Goal: Transaction & Acquisition: Purchase product/service

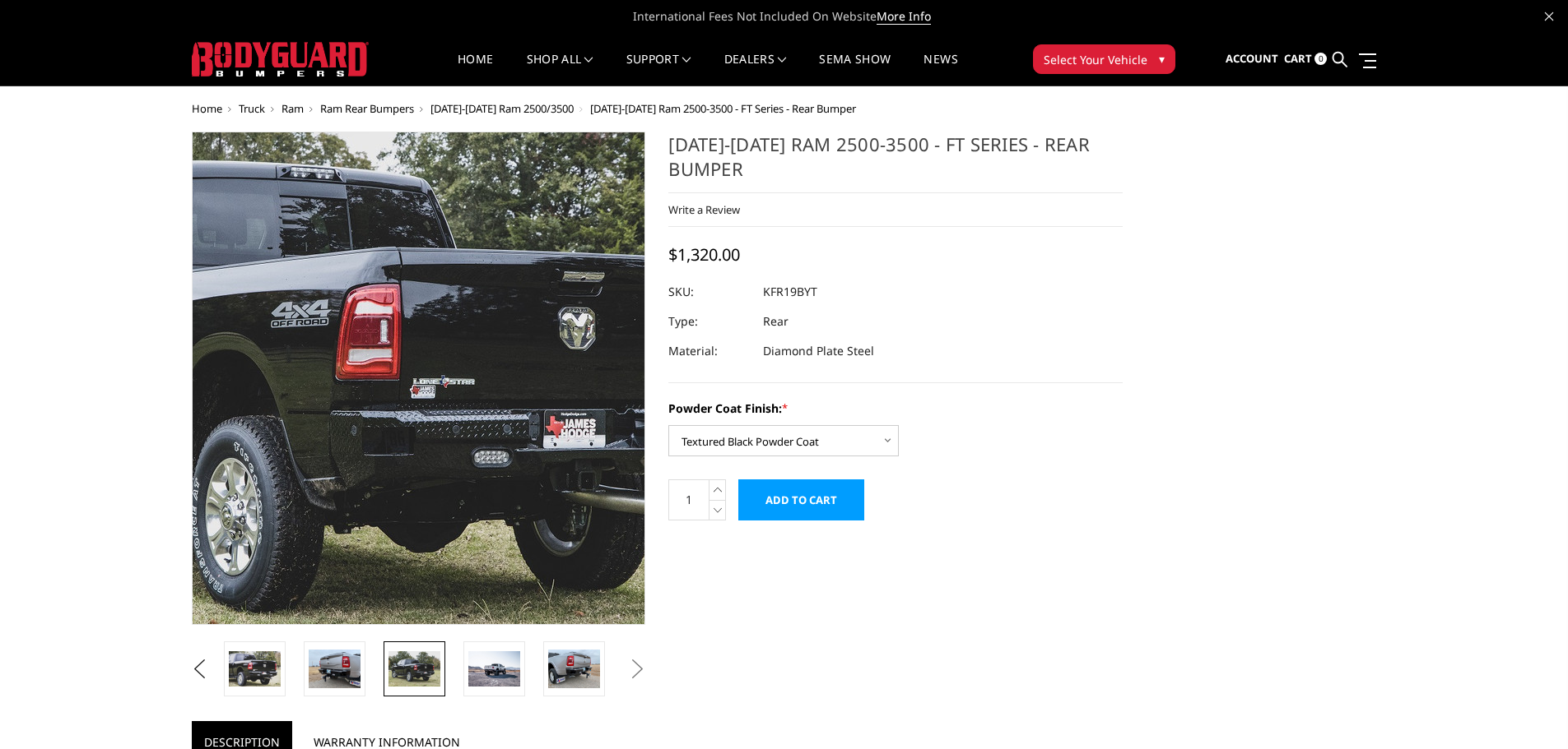
select select "3416"
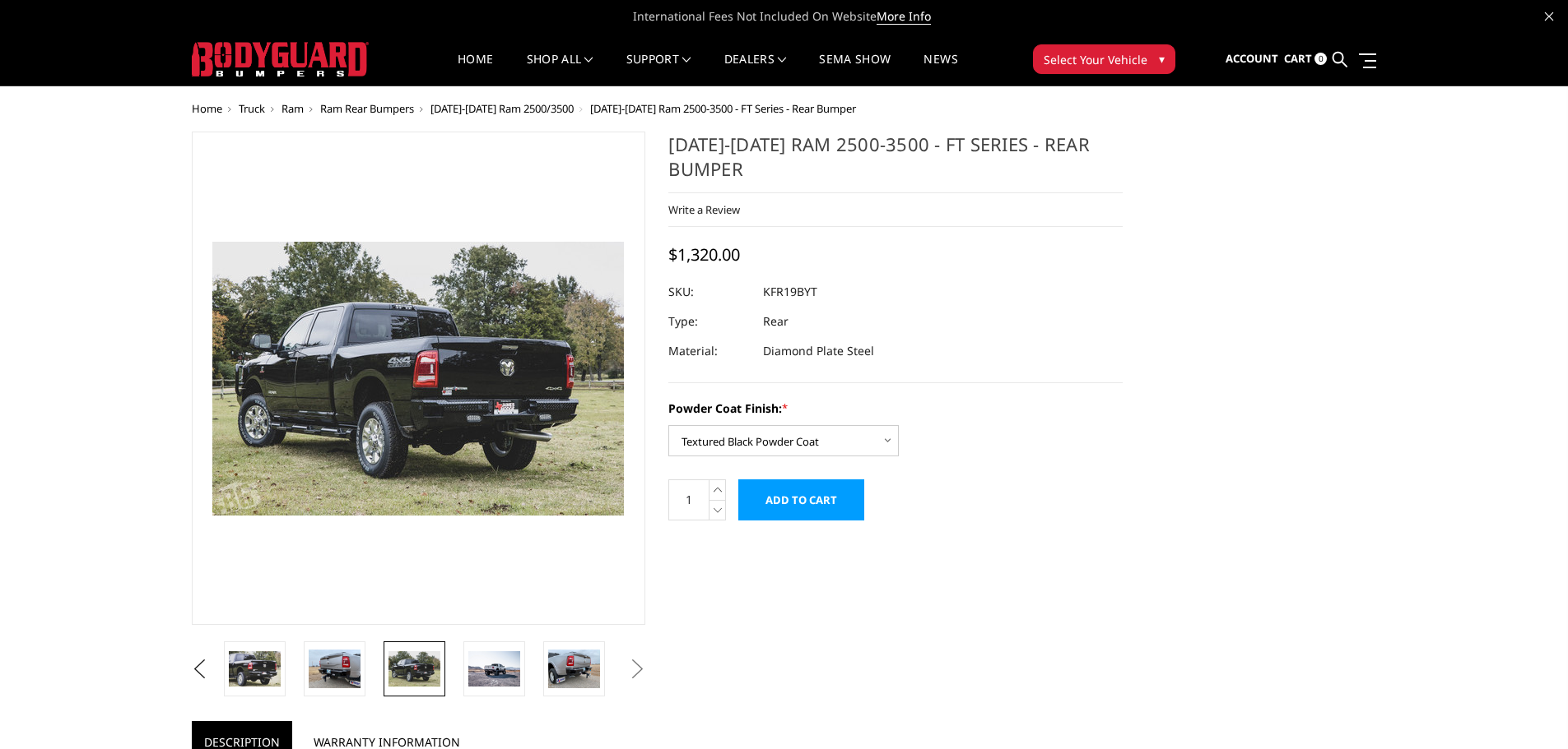
click at [363, 105] on span "Ram Rear Bumpers" at bounding box center [367, 108] width 94 height 15
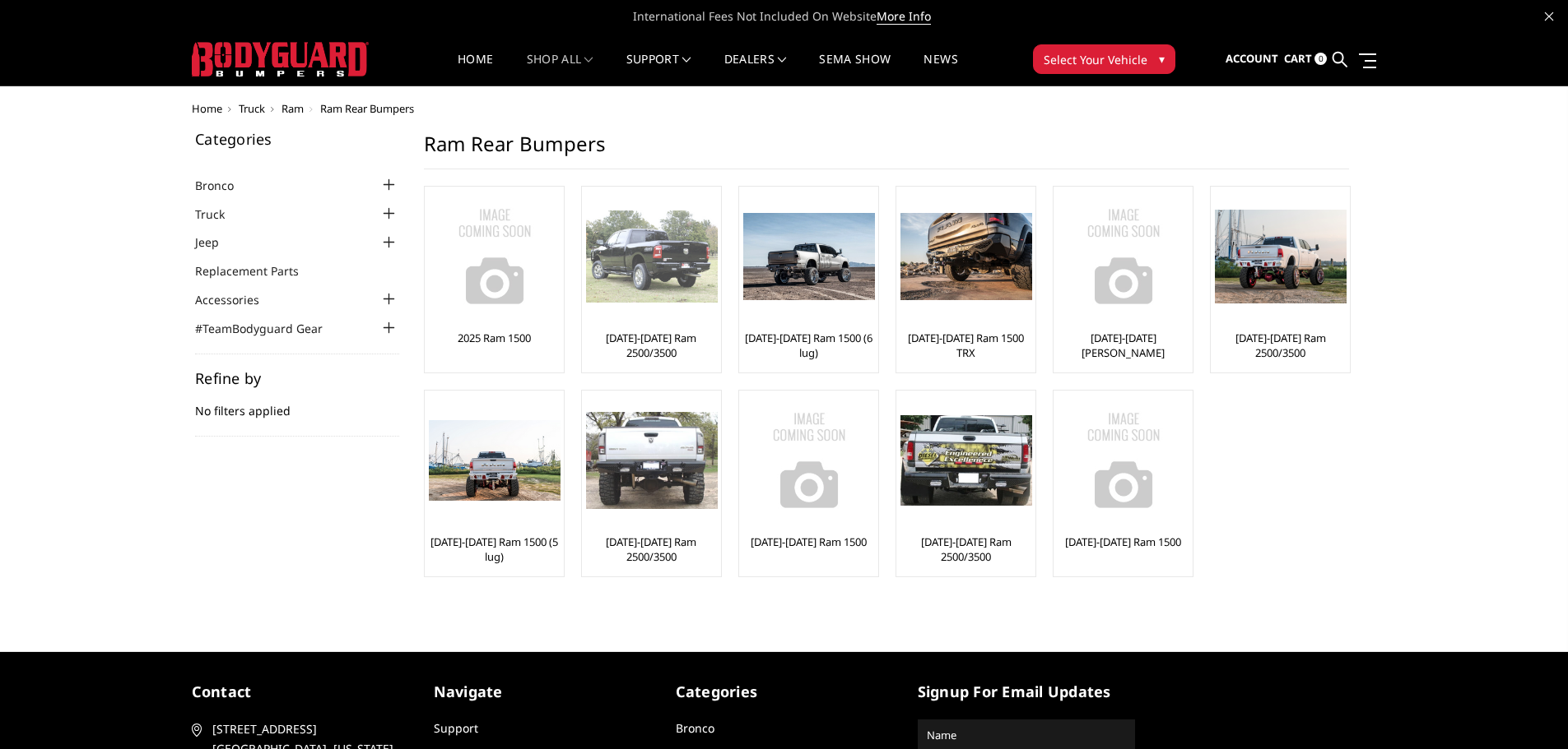
click at [654, 334] on link "[DATE]-[DATE] Ram 2500/3500" at bounding box center [651, 345] width 131 height 29
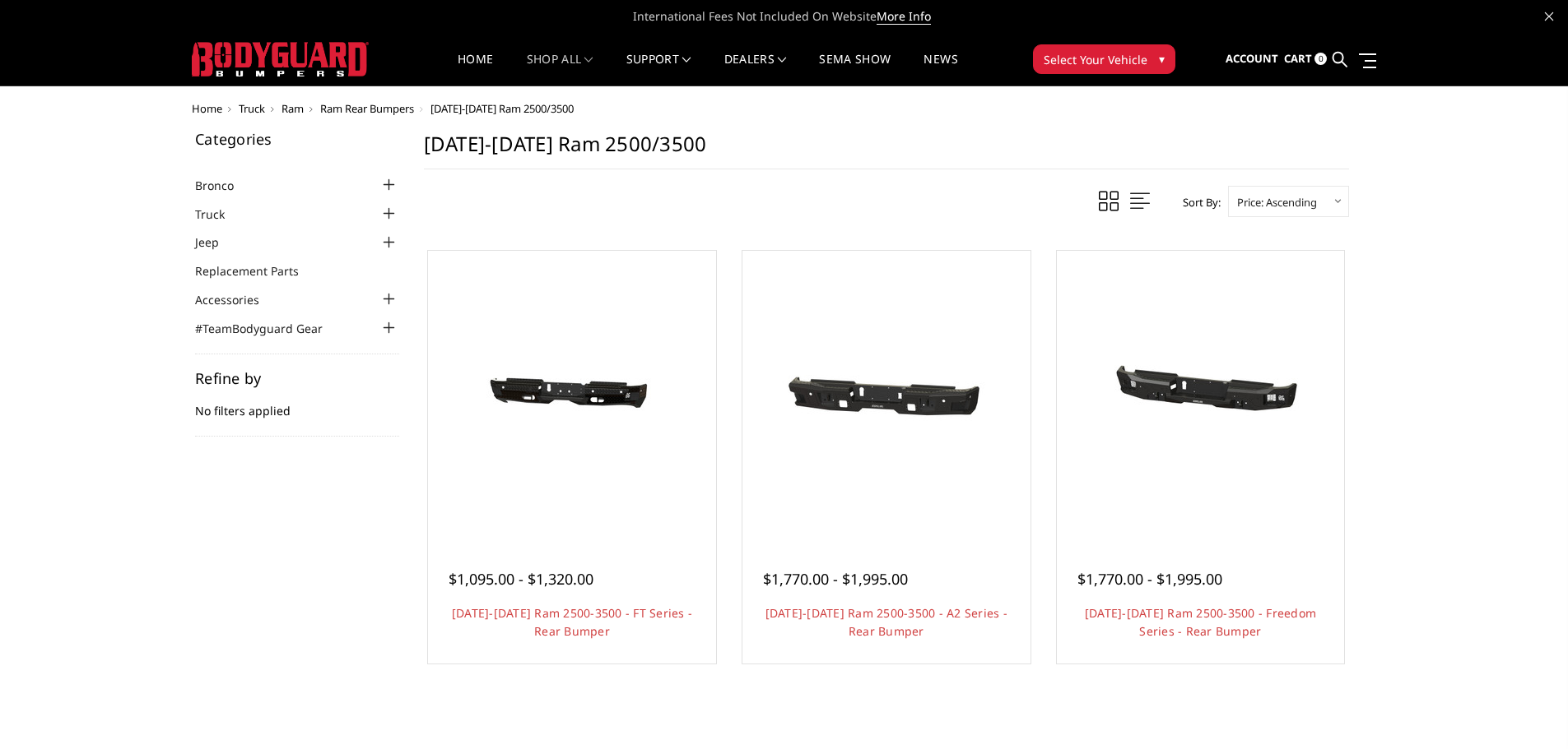
scroll to position [165, 0]
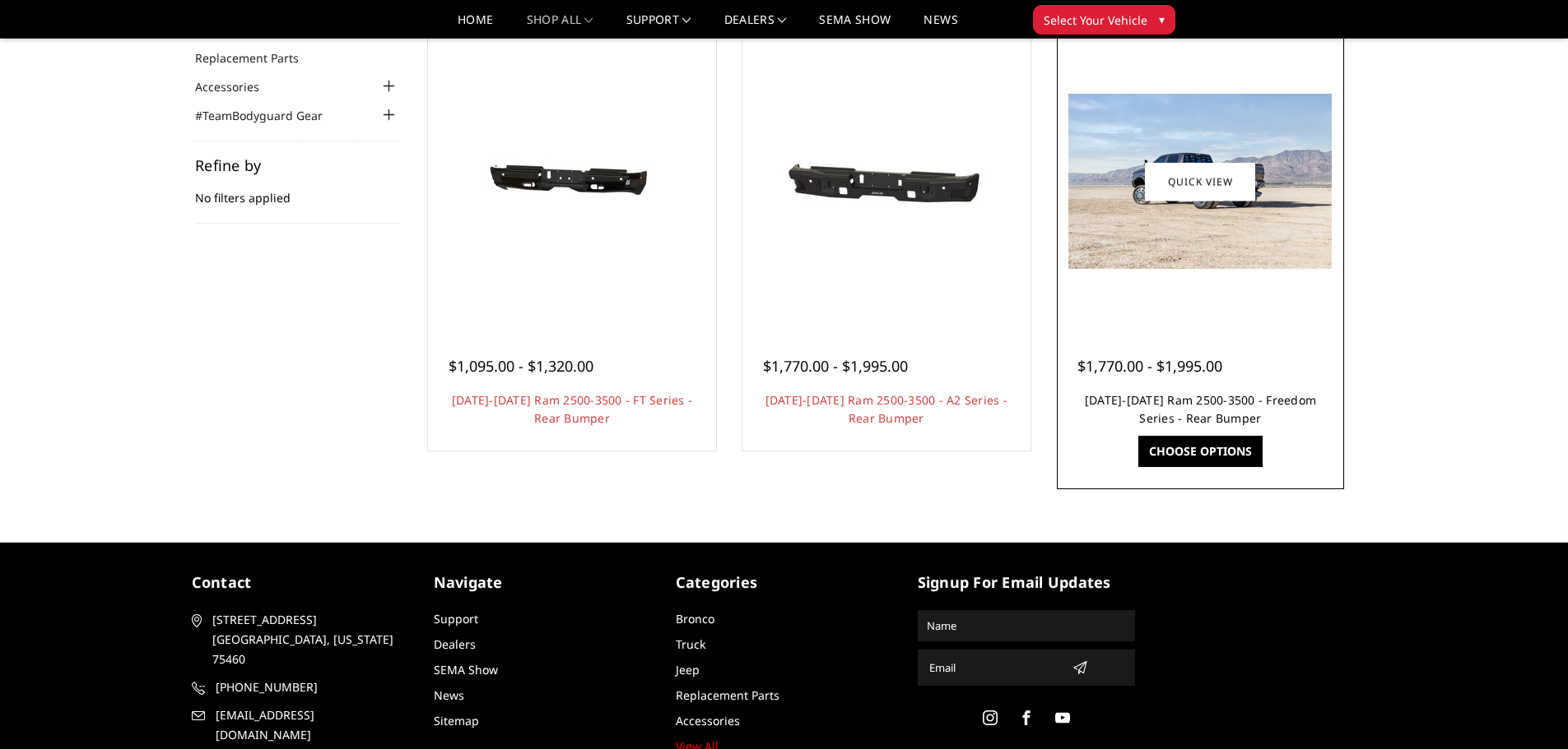
click at [1135, 401] on link "2019-2025 Ram 2500-3500 - Freedom Series - Rear Bumper" at bounding box center [1200, 409] width 232 height 34
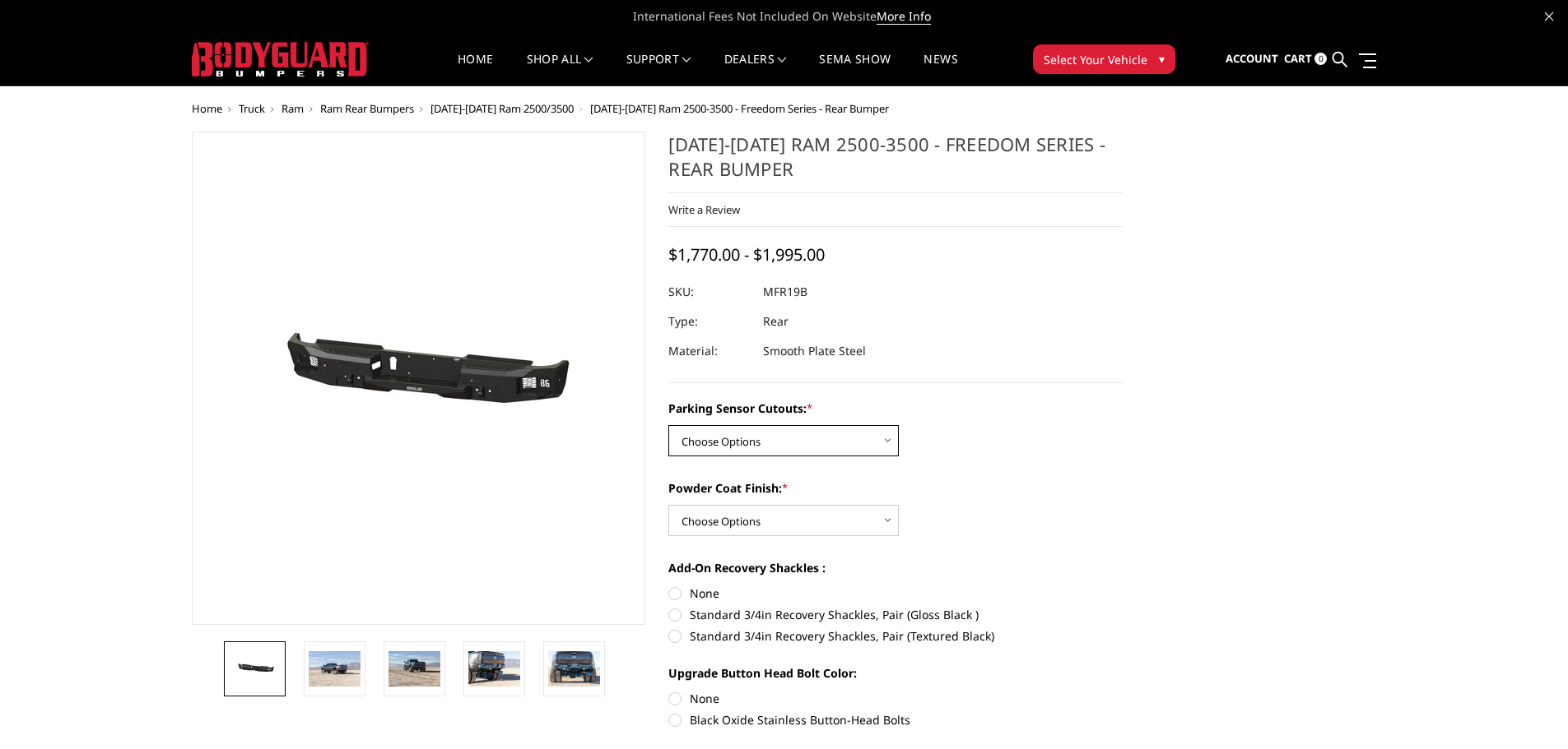
click at [774, 442] on select "Choose Options No - Without Parking Sensor Cutouts Yes - With Parking Sensor Cu…" at bounding box center [783, 441] width 231 height 31
select select "2709"
click at [668, 426] on select "Choose Options No - Without Parking Sensor Cutouts Yes - With Parking Sensor Cu…" at bounding box center [783, 441] width 231 height 31
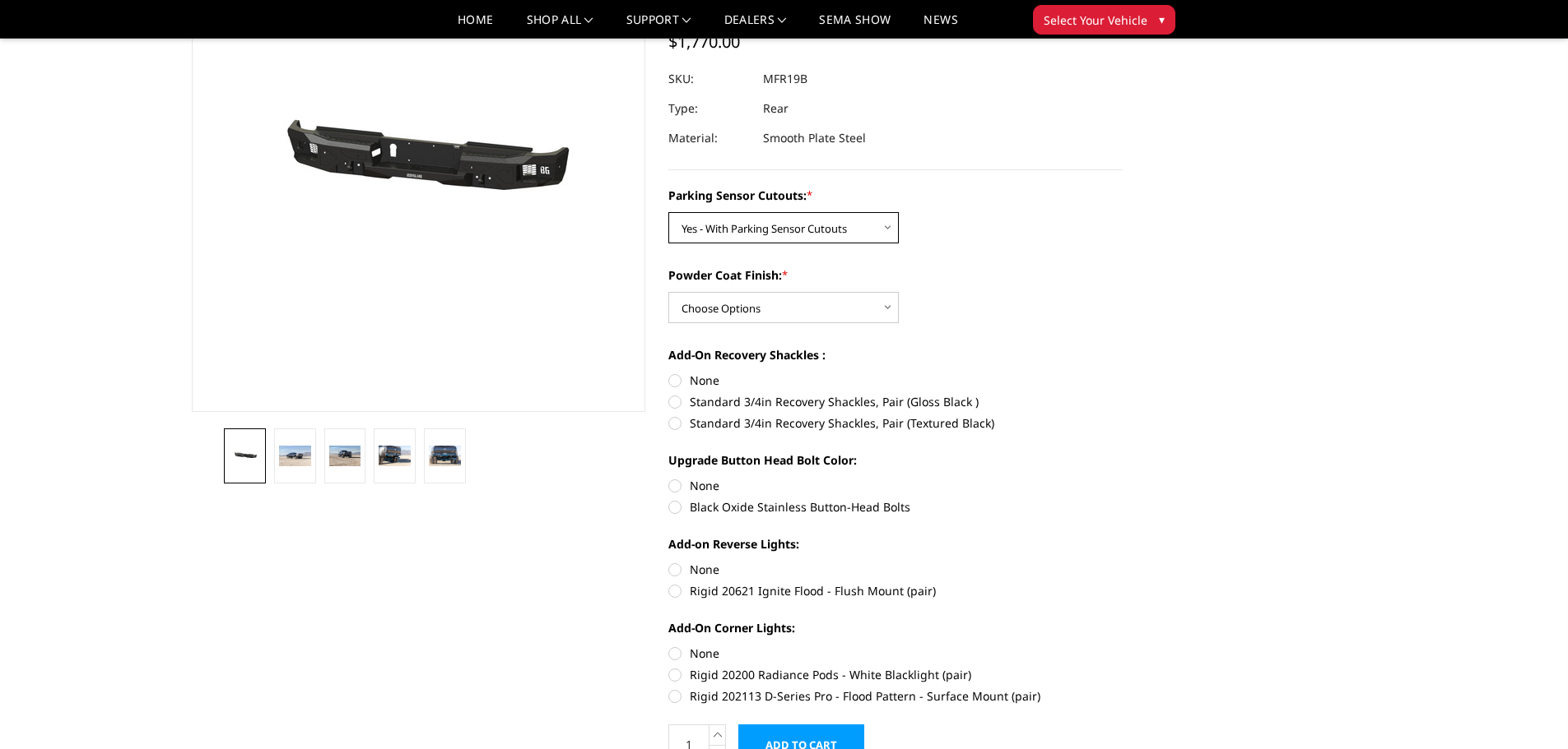
scroll to position [82, 0]
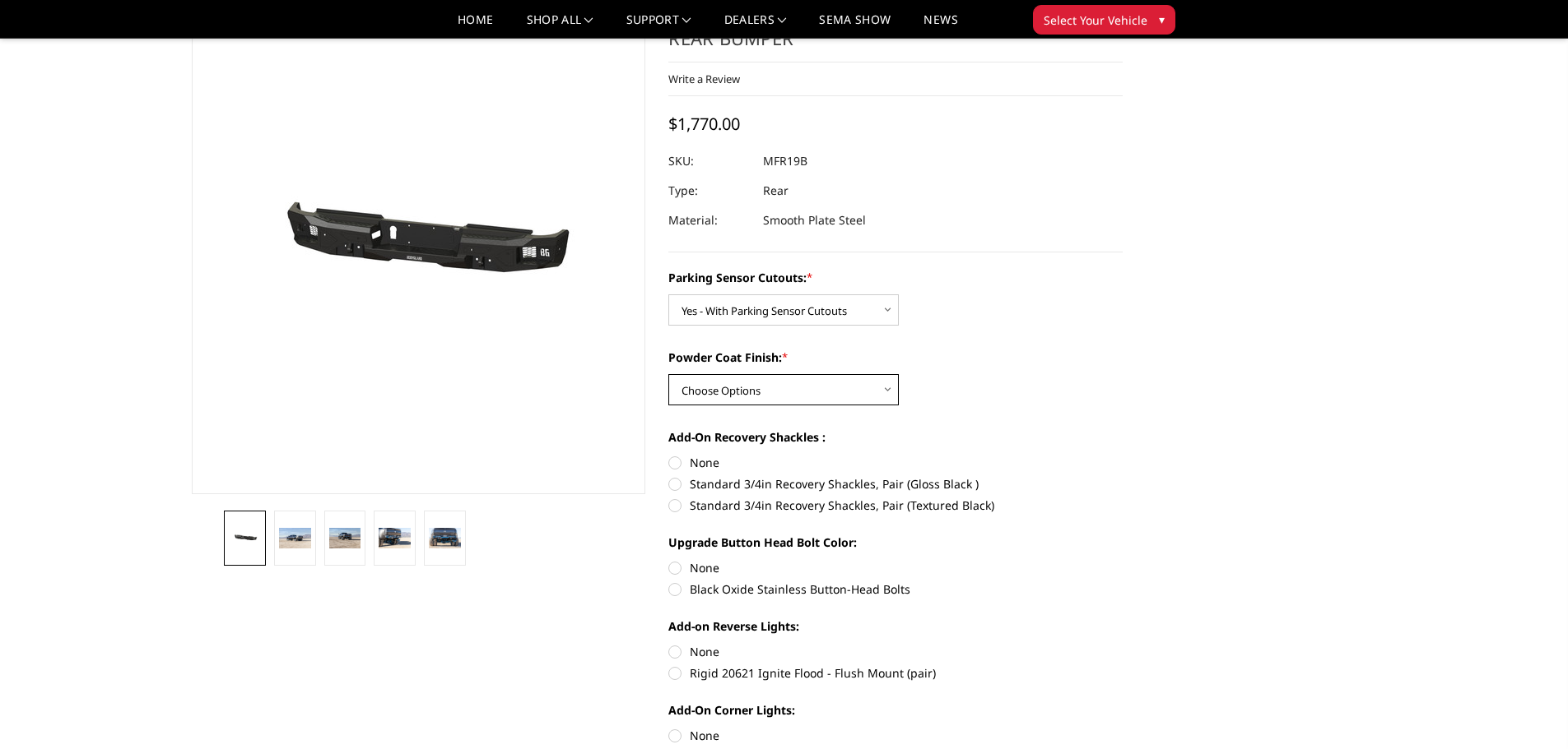
click at [759, 396] on select "Choose Options Bare Metal Texture Black Powder Coat" at bounding box center [783, 390] width 231 height 31
click at [668, 374] on select "Choose Options Bare Metal Texture Black Powder Coat" at bounding box center [783, 390] width 231 height 31
click at [696, 382] on select "Choose Options Bare Metal Texture Black Powder Coat" at bounding box center [783, 390] width 231 height 31
click at [668, 374] on select "Choose Options Bare Metal Texture Black Powder Coat" at bounding box center [783, 390] width 231 height 31
click at [761, 394] on select "Choose Options Bare Metal Texture Black Powder Coat" at bounding box center [783, 390] width 231 height 31
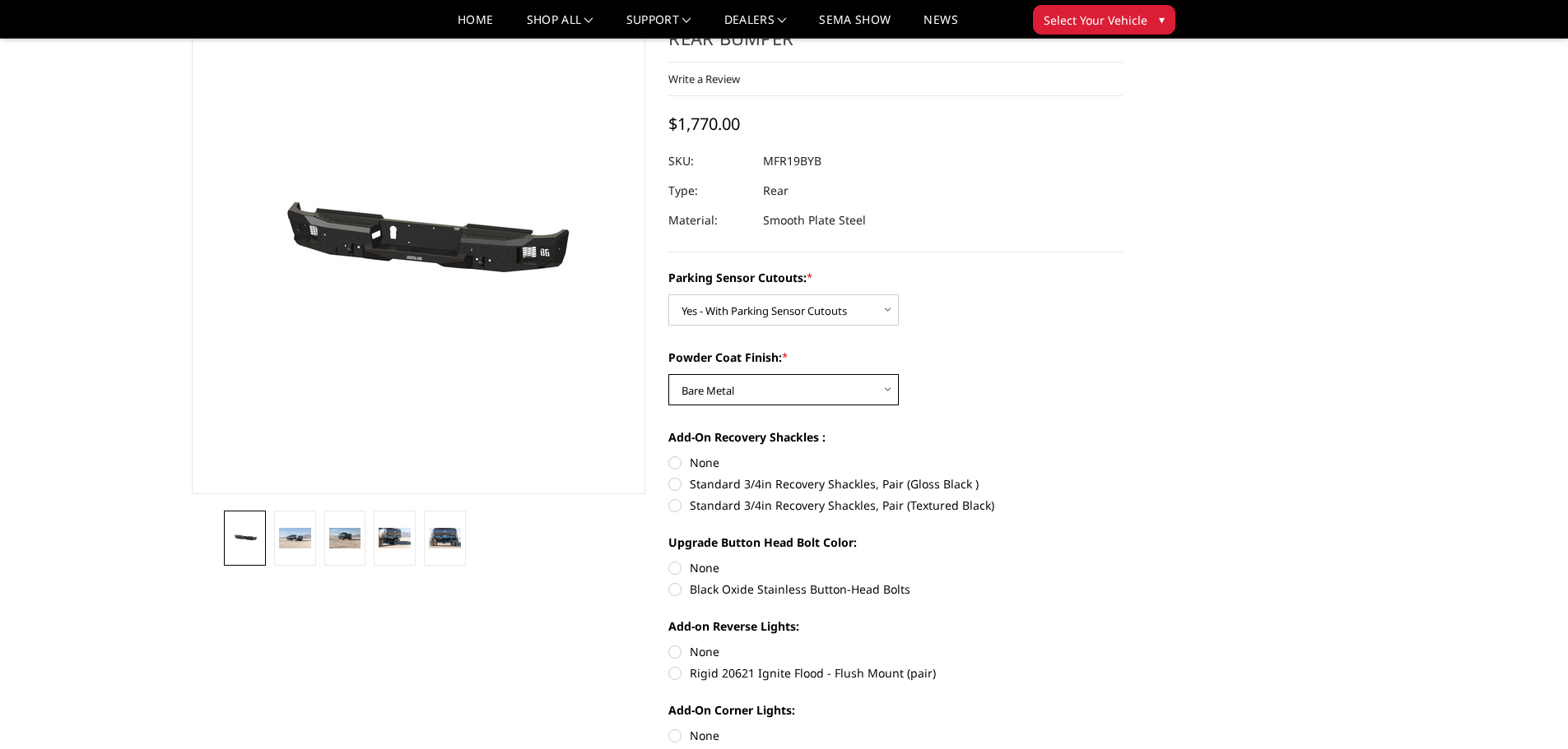
select select "2711"
click at [668, 374] on select "Choose Options Bare Metal Texture Black Powder Coat" at bounding box center [783, 390] width 231 height 31
click at [297, 534] on img at bounding box center [295, 538] width 32 height 22
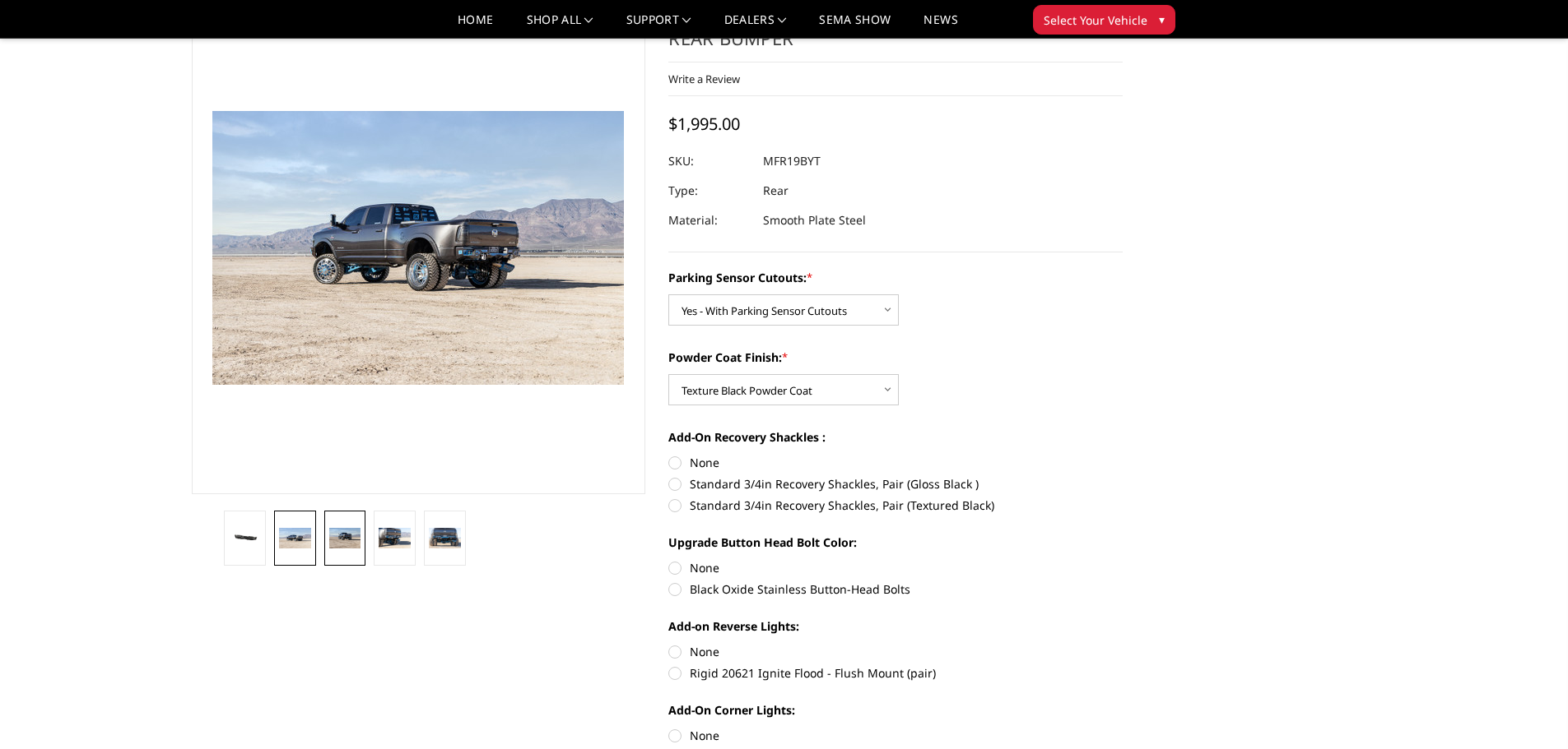
click at [353, 528] on img at bounding box center [345, 538] width 32 height 22
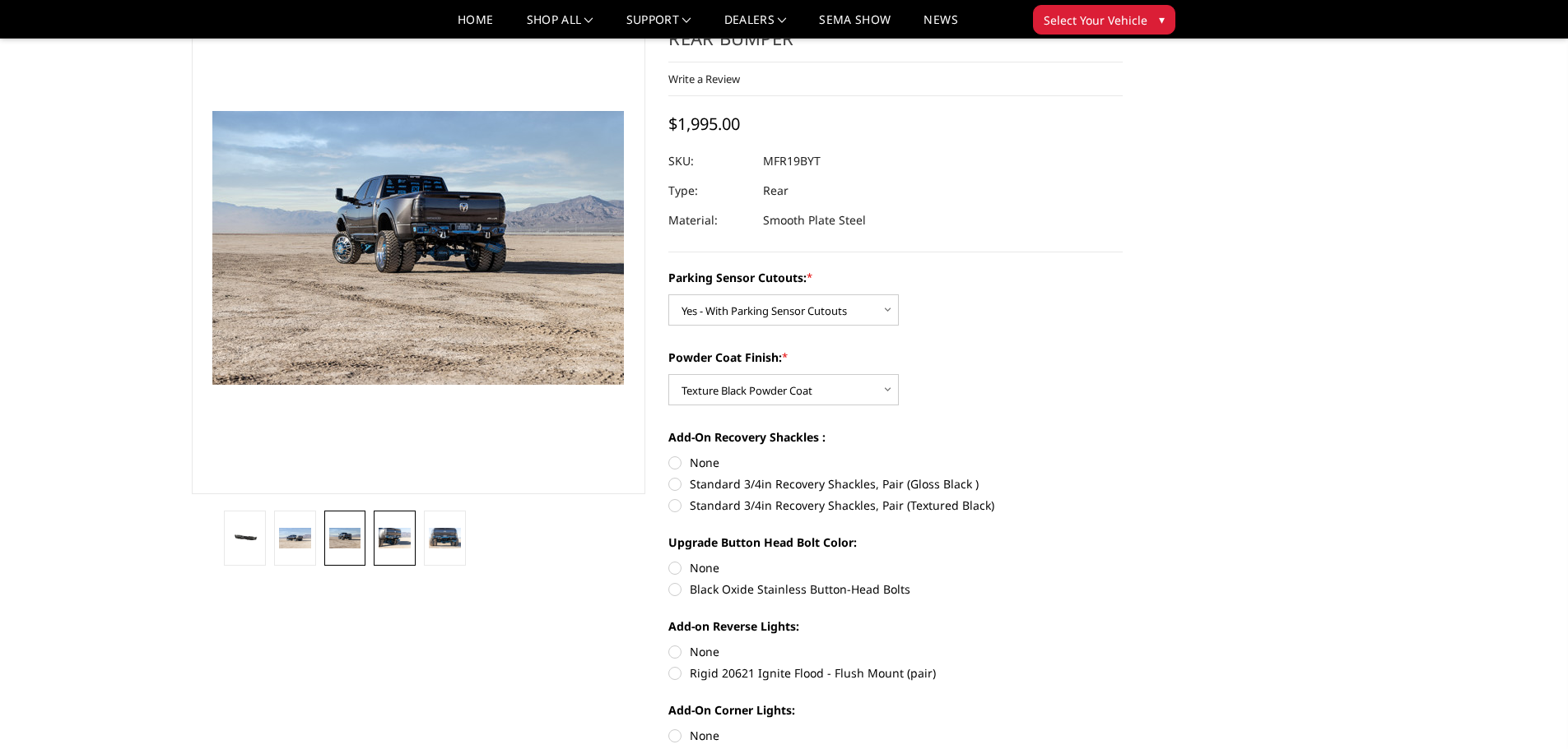
click at [382, 539] on img at bounding box center [394, 538] width 32 height 22
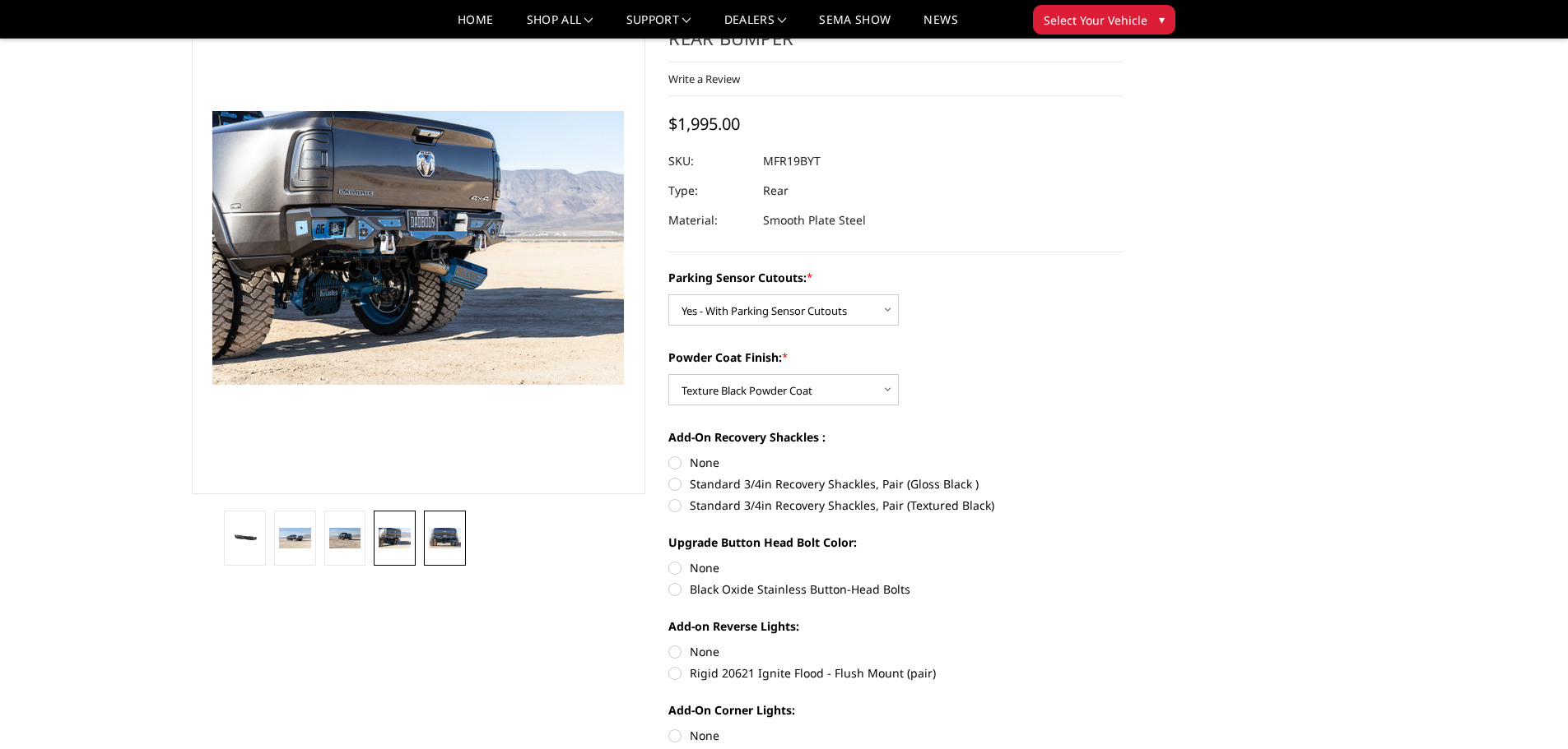
click at [434, 538] on img at bounding box center [444, 538] width 32 height 22
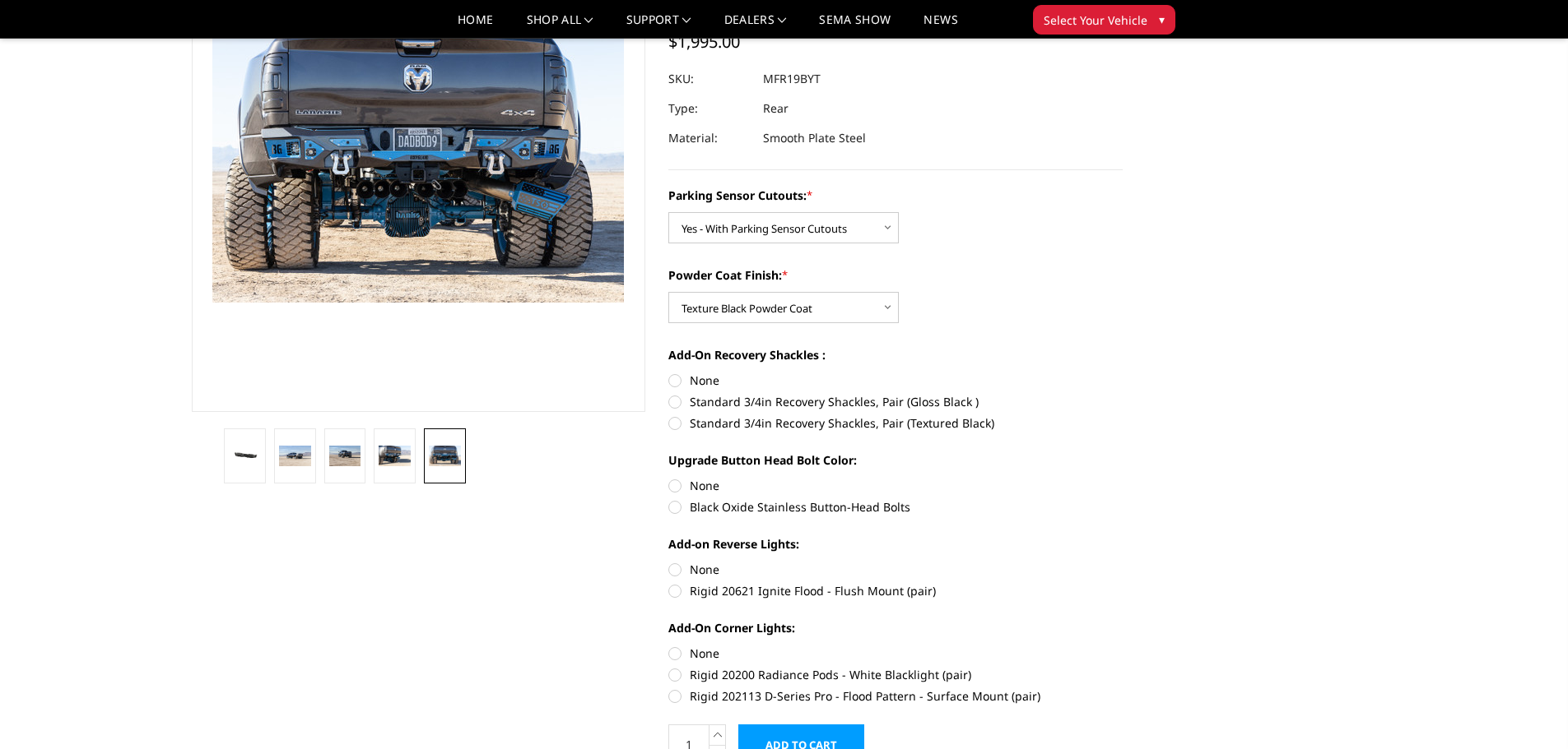
scroll to position [0, 0]
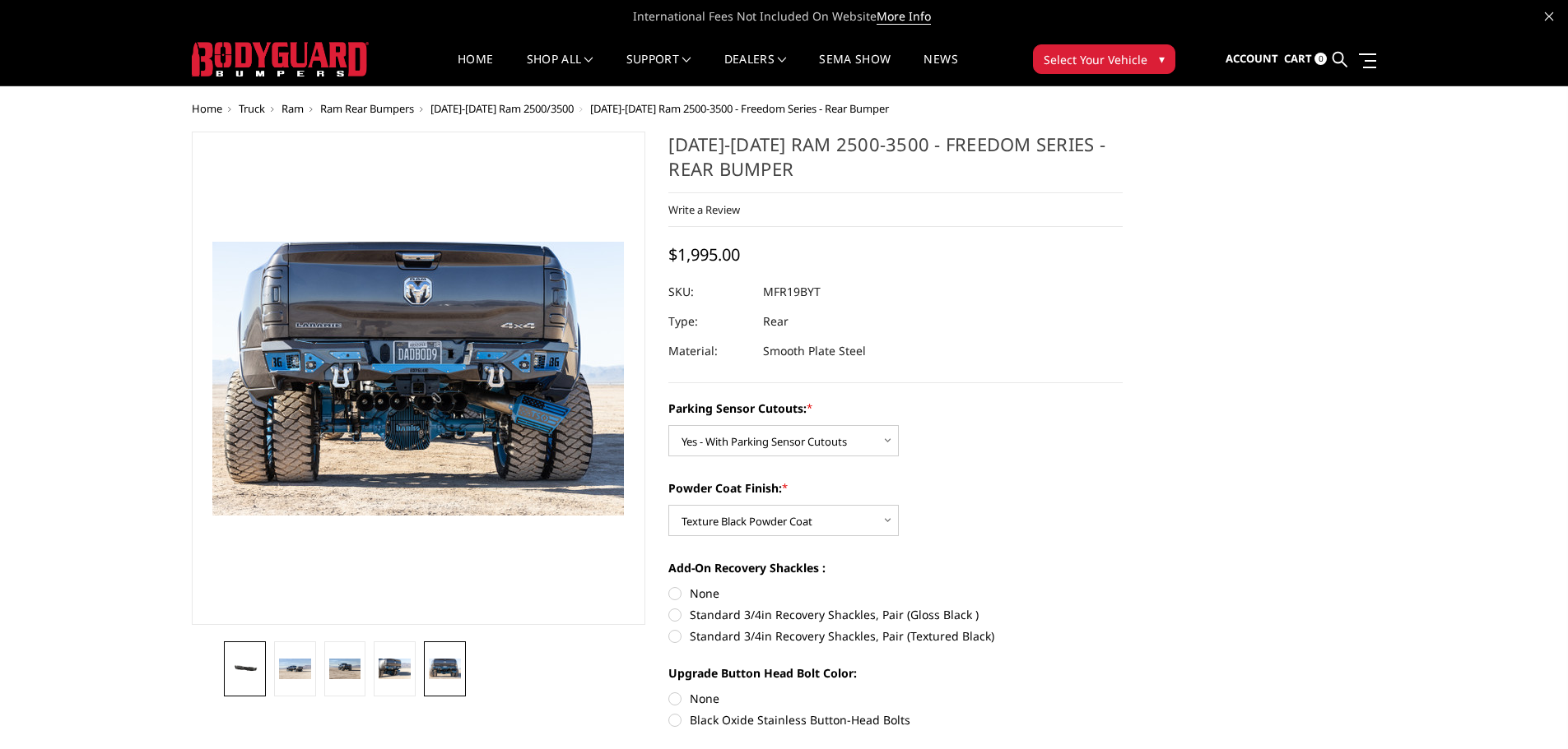
click at [241, 660] on link at bounding box center [245, 669] width 42 height 55
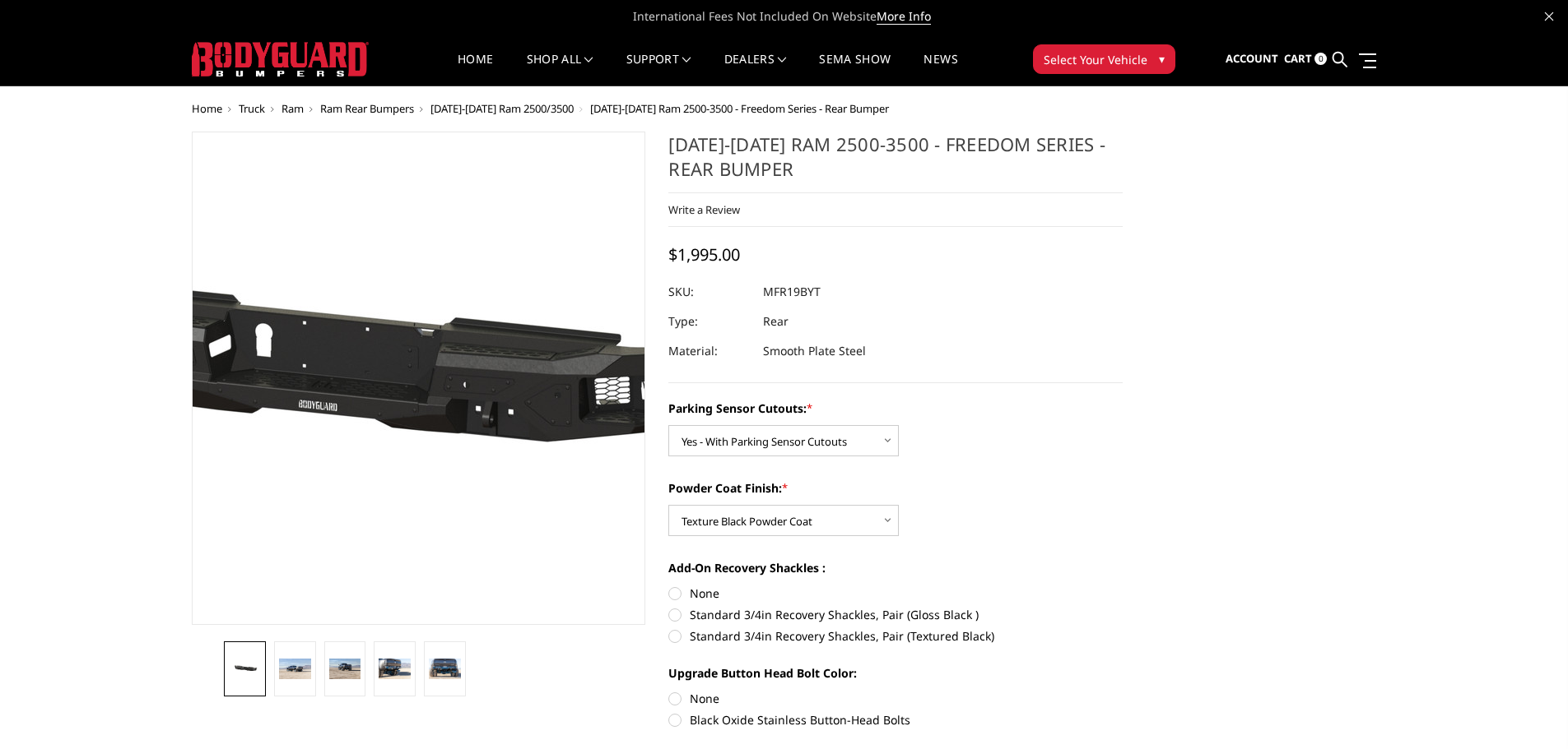
click at [489, 403] on img at bounding box center [327, 379] width 1053 height 501
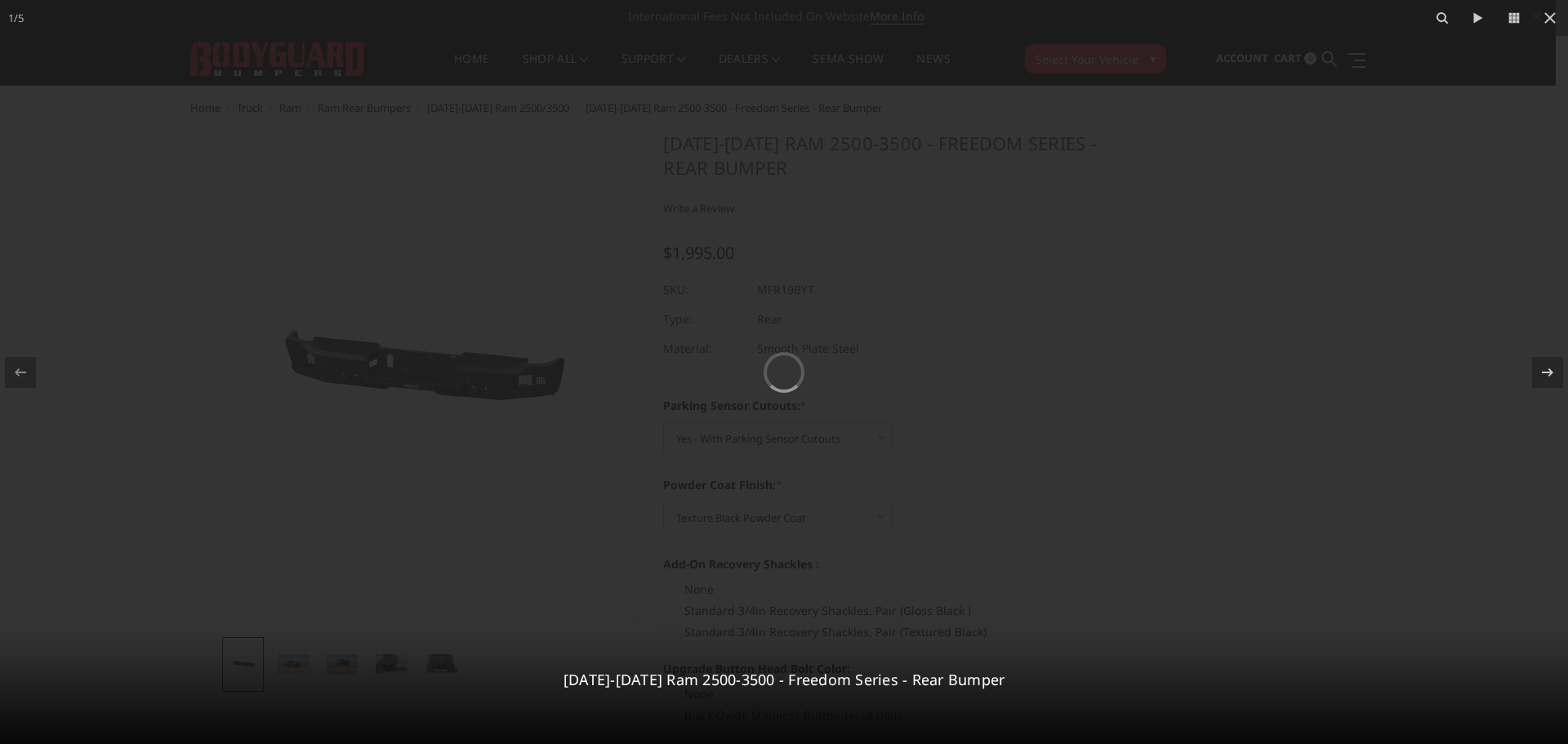
click at [485, 400] on div at bounding box center [784, 372] width 1568 height 744
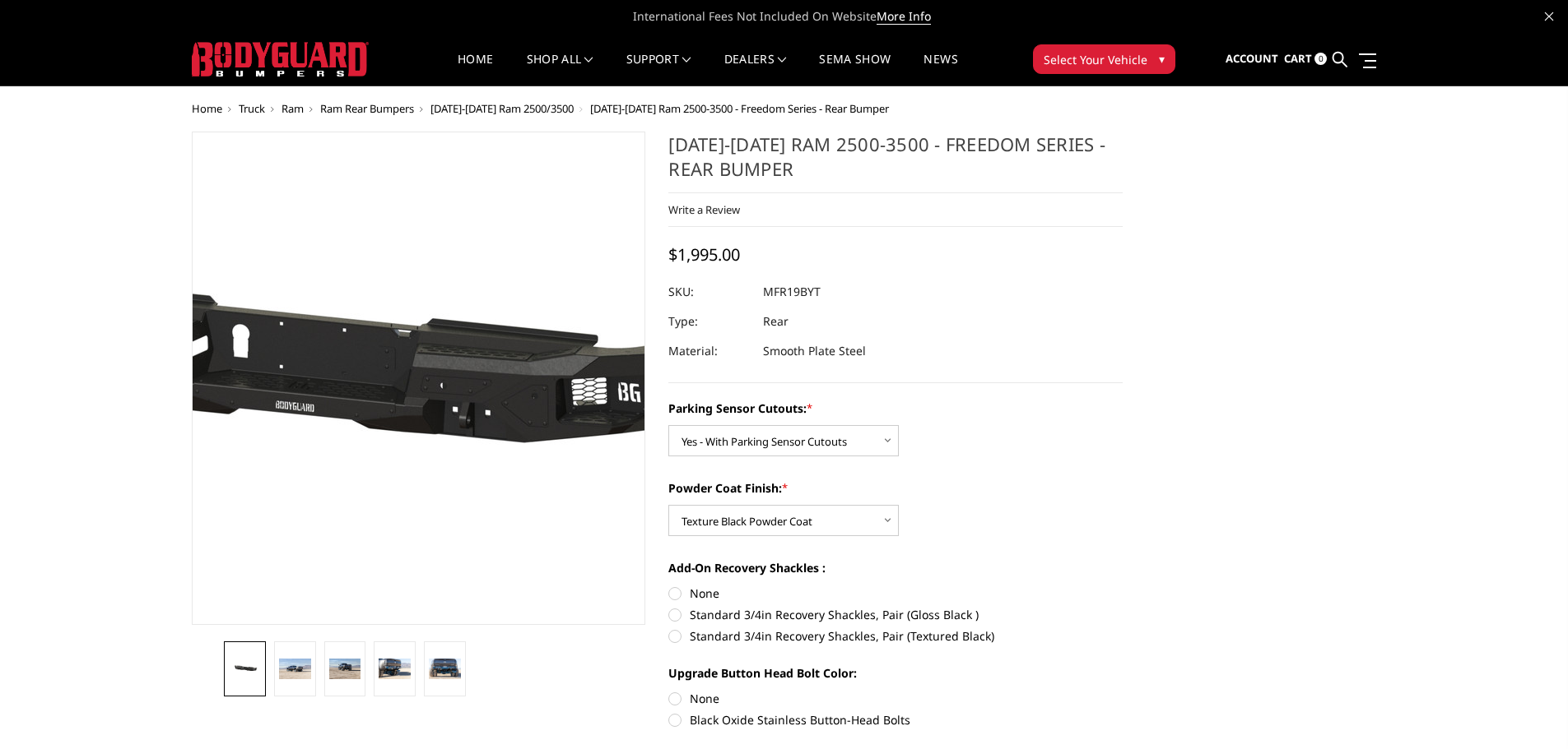
click at [506, 374] on img at bounding box center [304, 380] width 1053 height 501
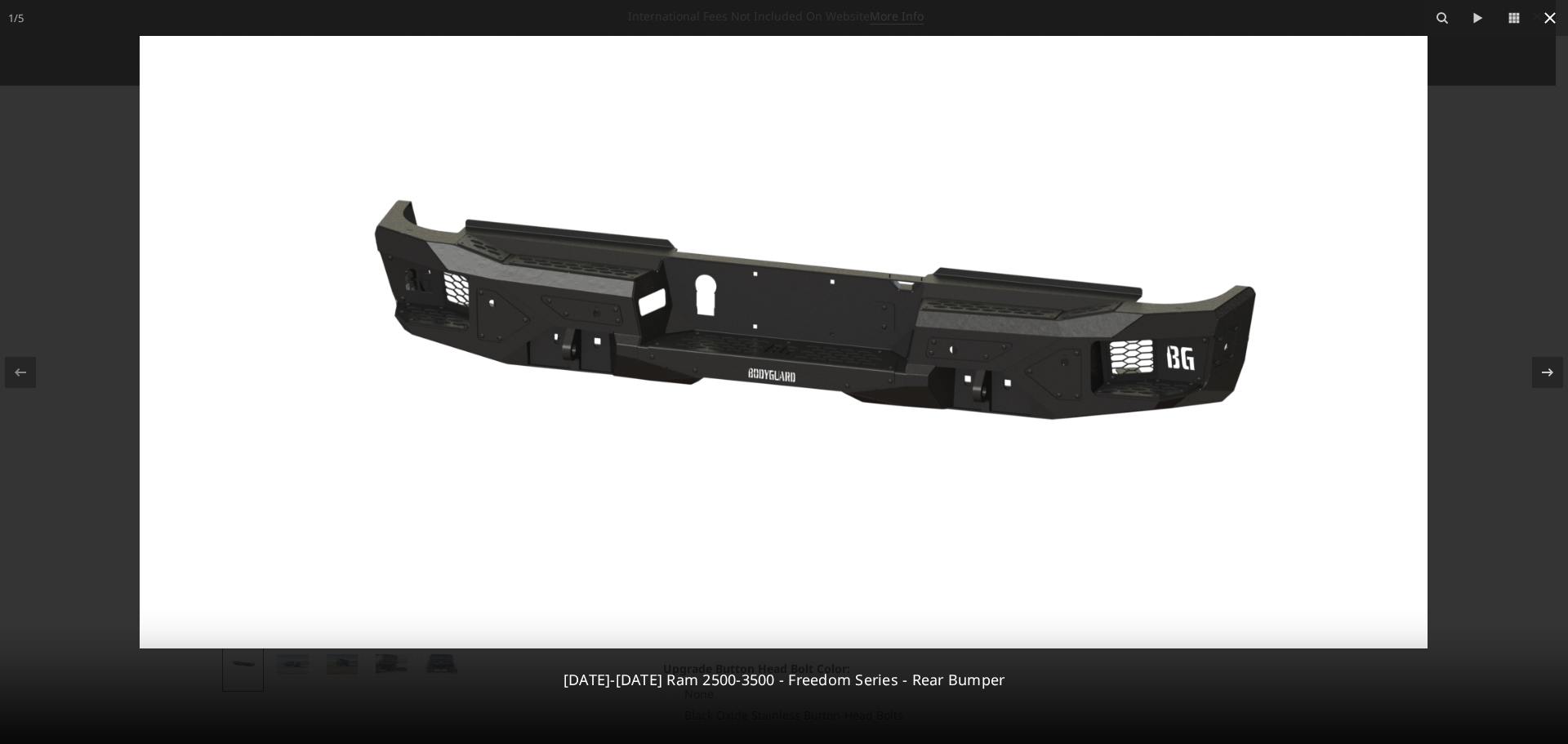
click at [1551, 16] on icon at bounding box center [1549, 17] width 11 height 11
